Goal: Transaction & Acquisition: Subscribe to service/newsletter

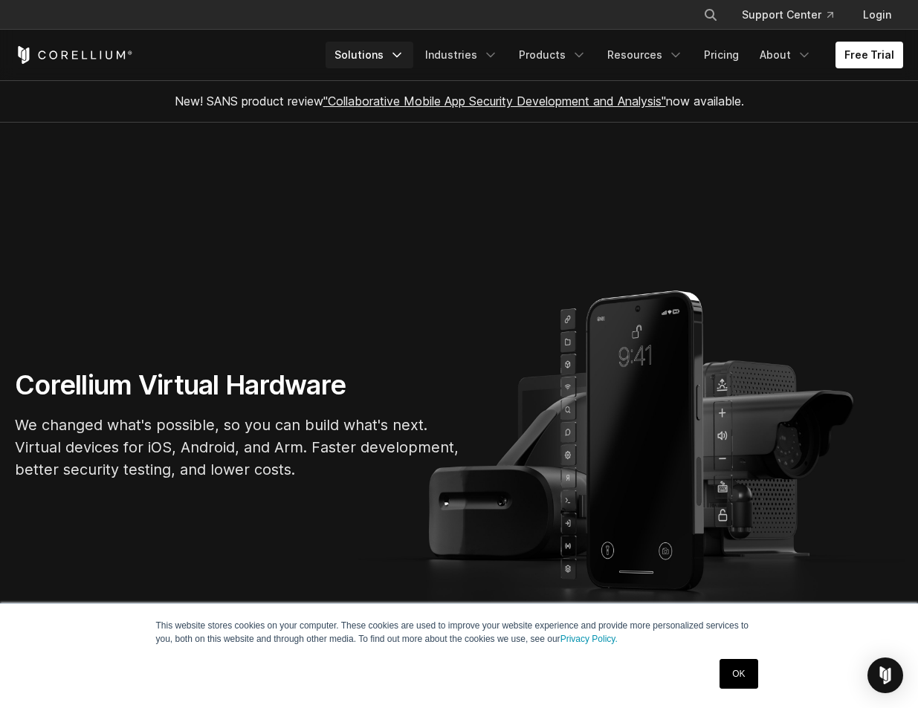
click at [401, 54] on polyline "Navigation Menu" at bounding box center [396, 56] width 7 height 4
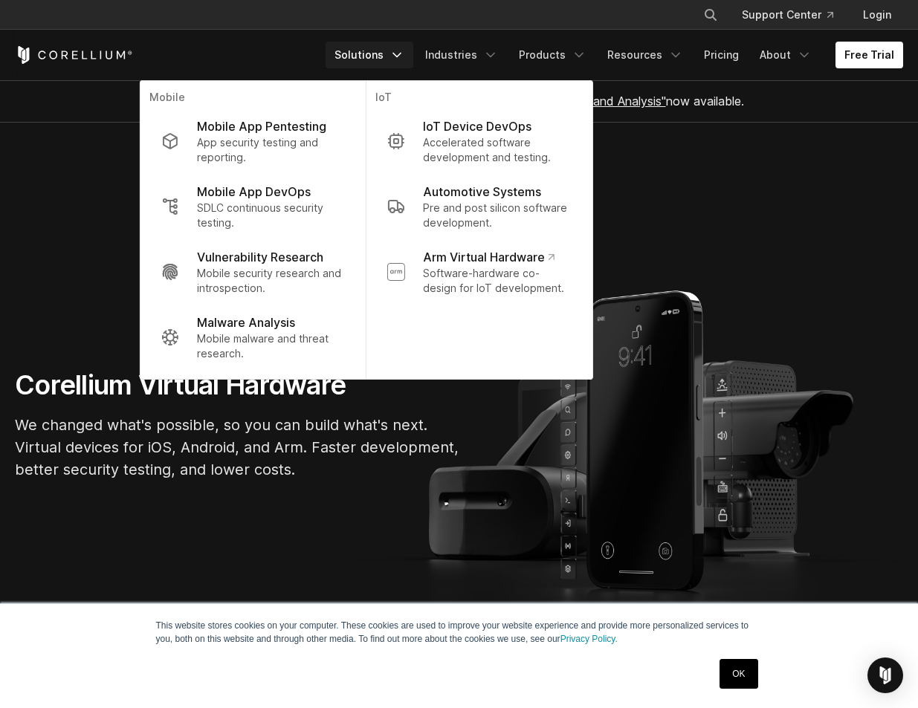
click at [401, 54] on polyline "Navigation Menu" at bounding box center [396, 56] width 7 height 4
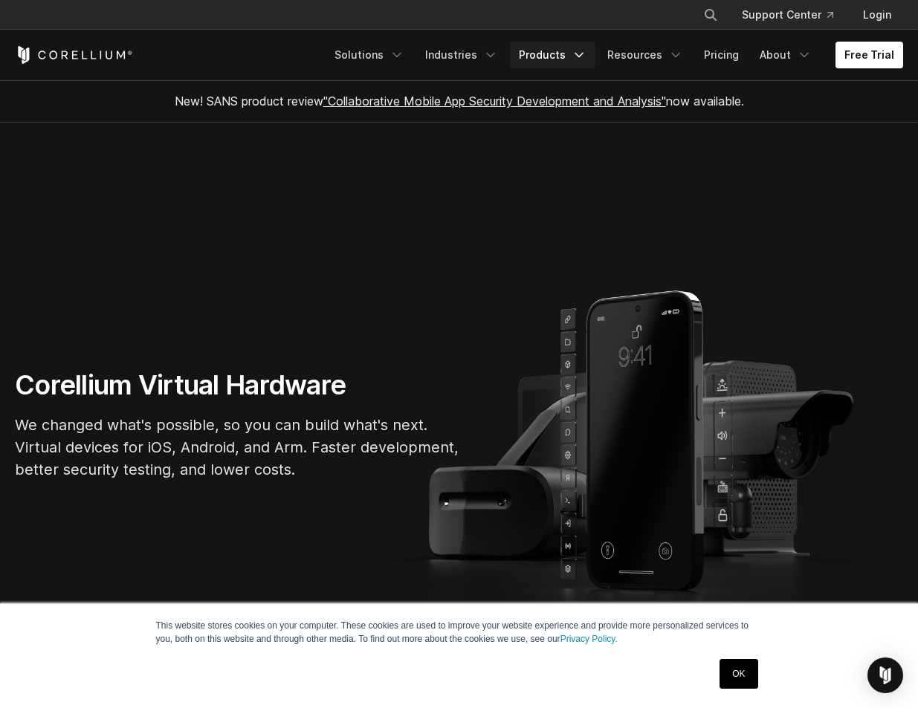
click at [586, 54] on icon "Navigation Menu" at bounding box center [579, 55] width 15 height 15
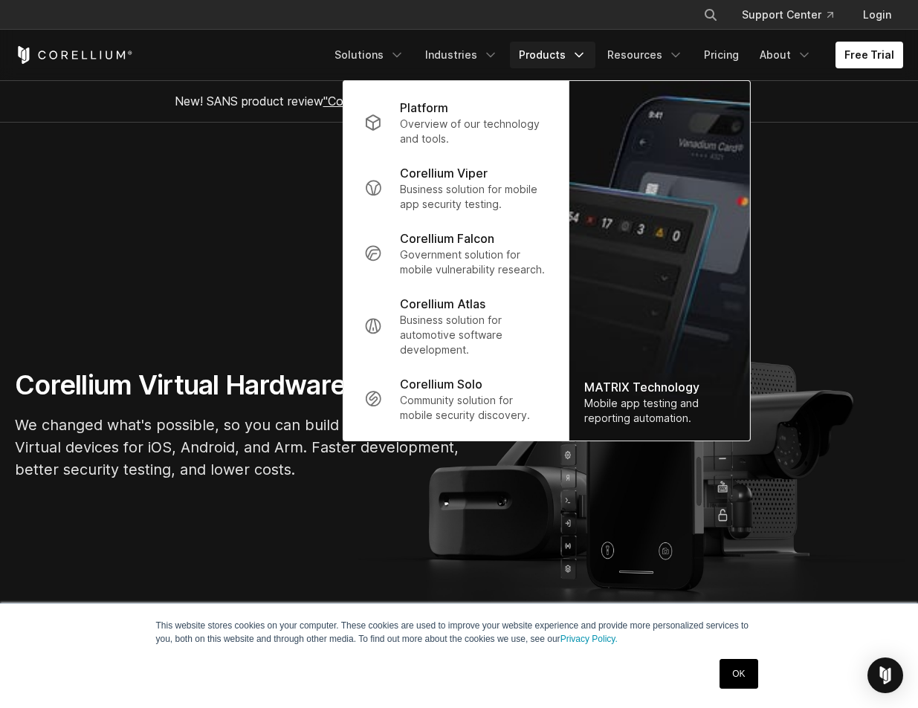
click at [586, 54] on icon "Navigation Menu" at bounding box center [579, 55] width 15 height 15
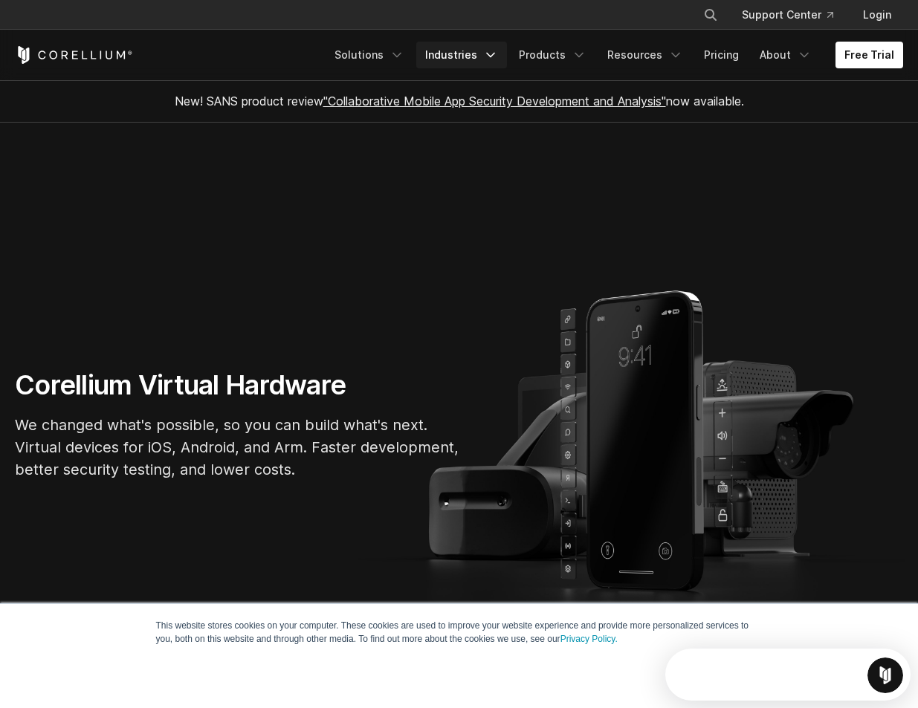
click at [487, 54] on link "Industries" at bounding box center [461, 55] width 91 height 27
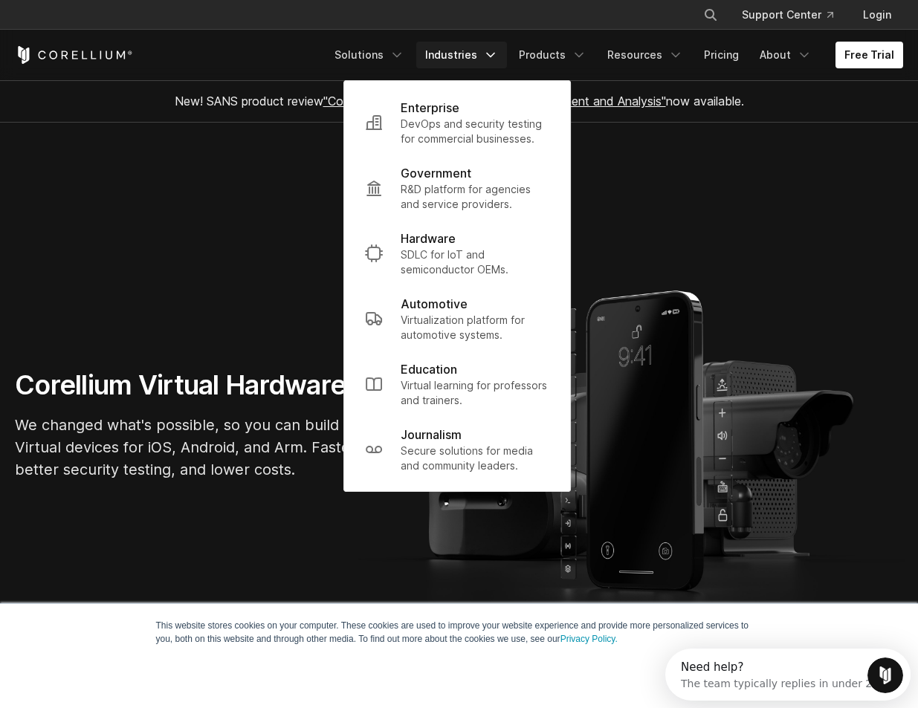
click at [490, 54] on link "Industries" at bounding box center [461, 55] width 91 height 27
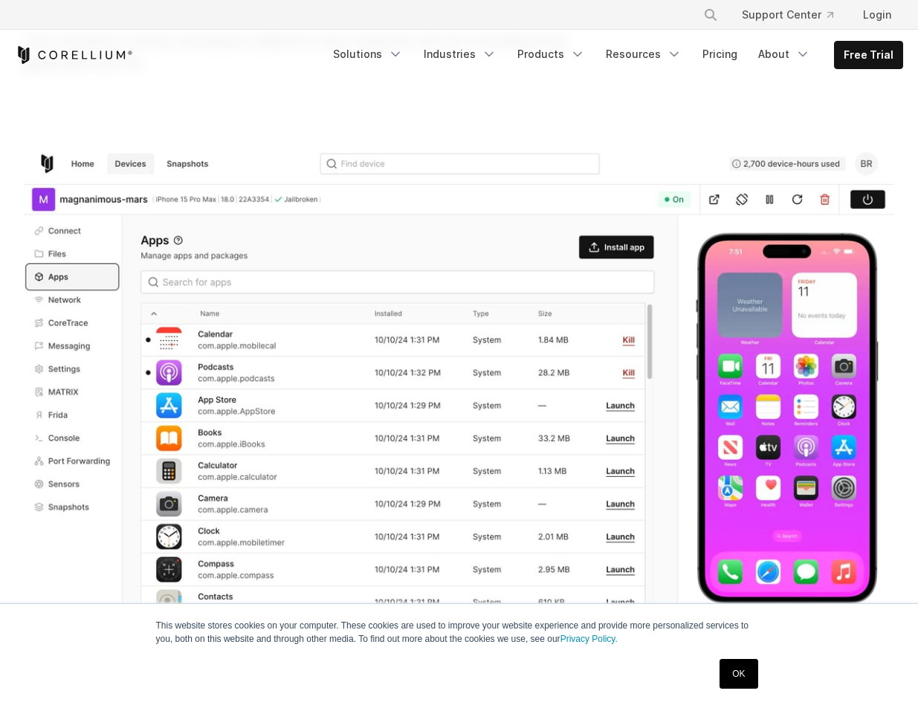
click at [732, 679] on link "OK" at bounding box center [738, 674] width 38 height 30
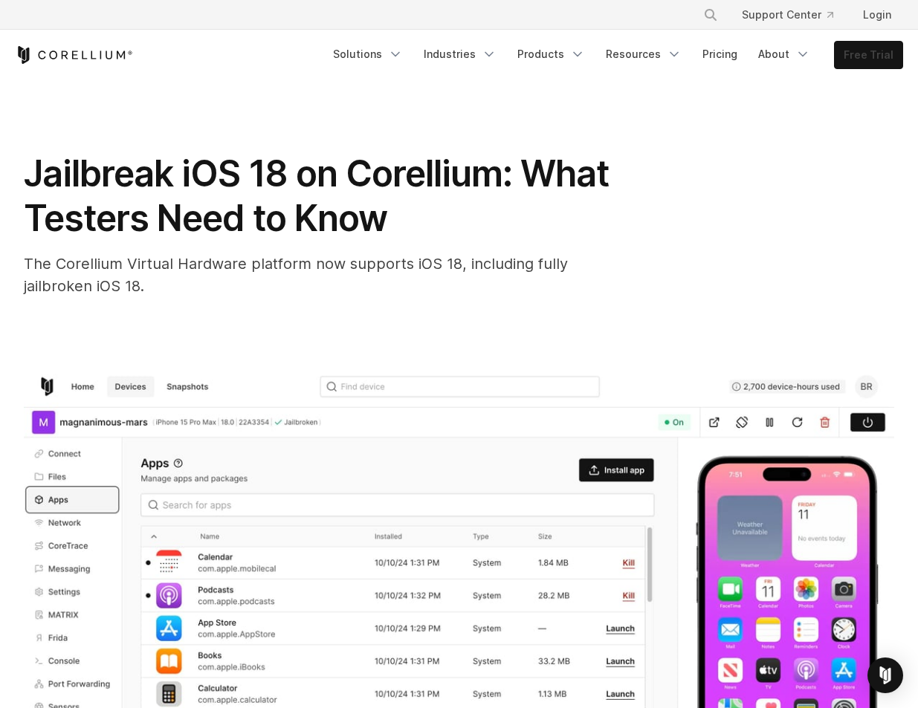
click at [892, 53] on link "Free Trial" at bounding box center [869, 55] width 68 height 27
